Goal: Information Seeking & Learning: Learn about a topic

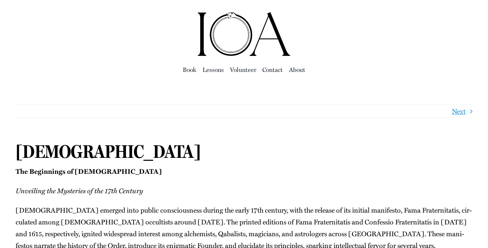
click at [142, 104] on div "Next" at bounding box center [244, 111] width 456 height 14
click at [212, 70] on span "Lessons" at bounding box center [212, 69] width 21 height 11
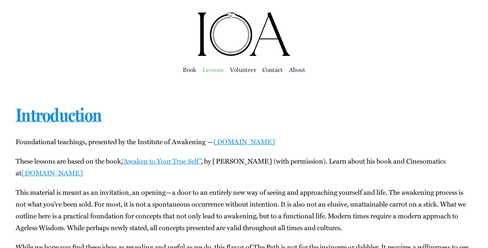
drag, startPoint x: 0, startPoint y: 0, endPoint x: 212, endPoint y: 70, distance: 223.5
click at [212, 70] on span "Lessons" at bounding box center [212, 69] width 21 height 11
